Goal: Task Accomplishment & Management: Use online tool/utility

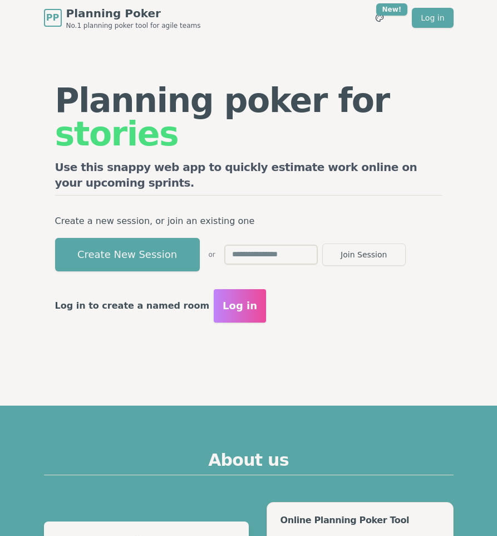
drag, startPoint x: 487, startPoint y: 91, endPoint x: 460, endPoint y: 88, distance: 26.9
click at [460, 88] on section "Planning poker for stories Use this snappy web app to quickly estimate work onl…" at bounding box center [248, 203] width 497 height 334
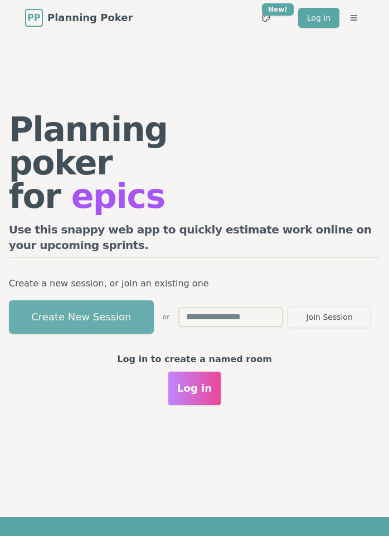
click at [66, 329] on button "Create New Session" at bounding box center [81, 316] width 145 height 33
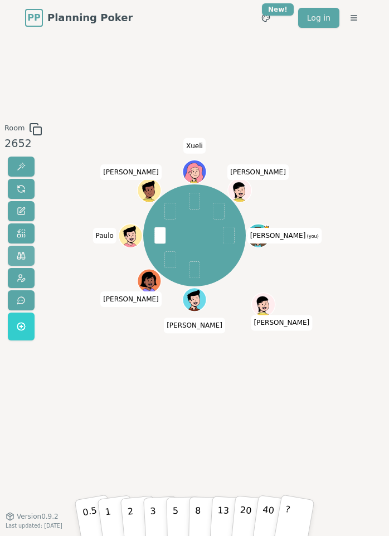
click at [18, 261] on button at bounding box center [21, 256] width 27 height 20
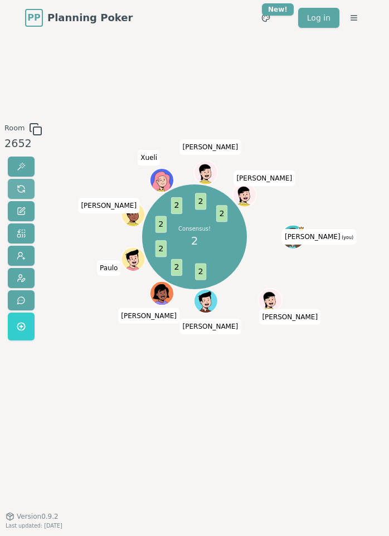
click at [21, 187] on span at bounding box center [21, 188] width 9 height 9
click at [22, 185] on span at bounding box center [21, 188] width 9 height 9
click at [14, 184] on button at bounding box center [21, 189] width 27 height 20
click at [21, 186] on span at bounding box center [21, 188] width 9 height 9
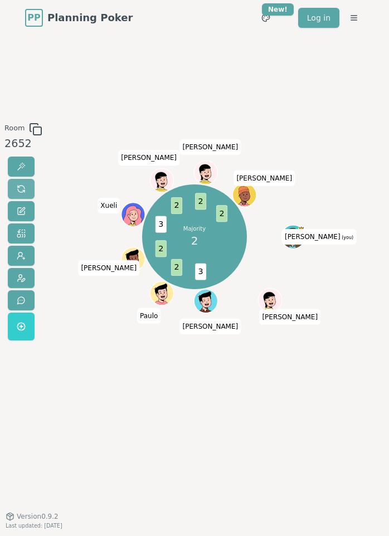
click at [26, 182] on button at bounding box center [21, 189] width 27 height 20
